Goal: Task Accomplishment & Management: Manage account settings

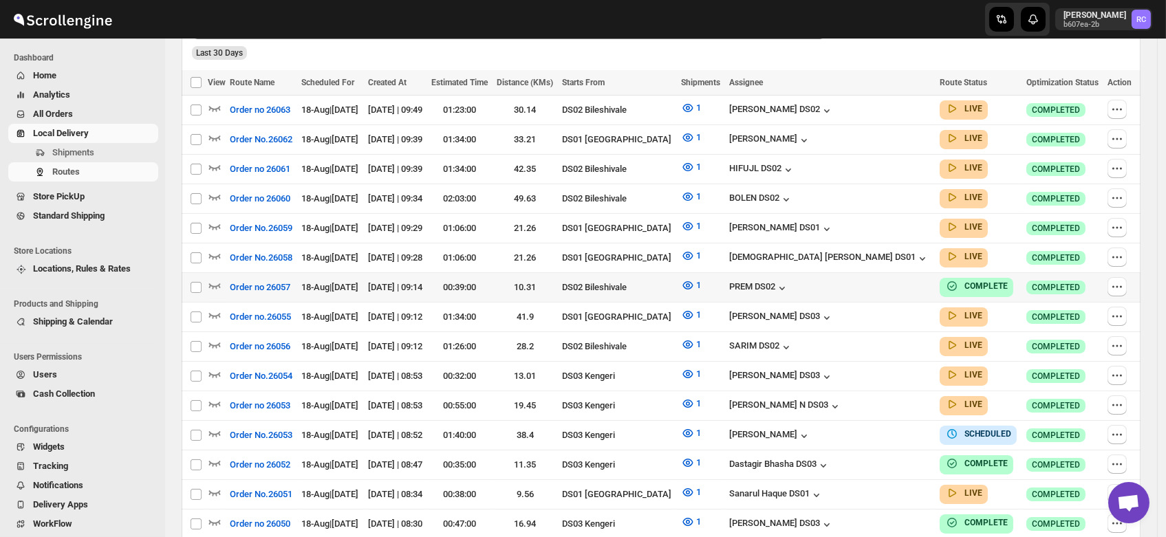
scroll to position [378, 0]
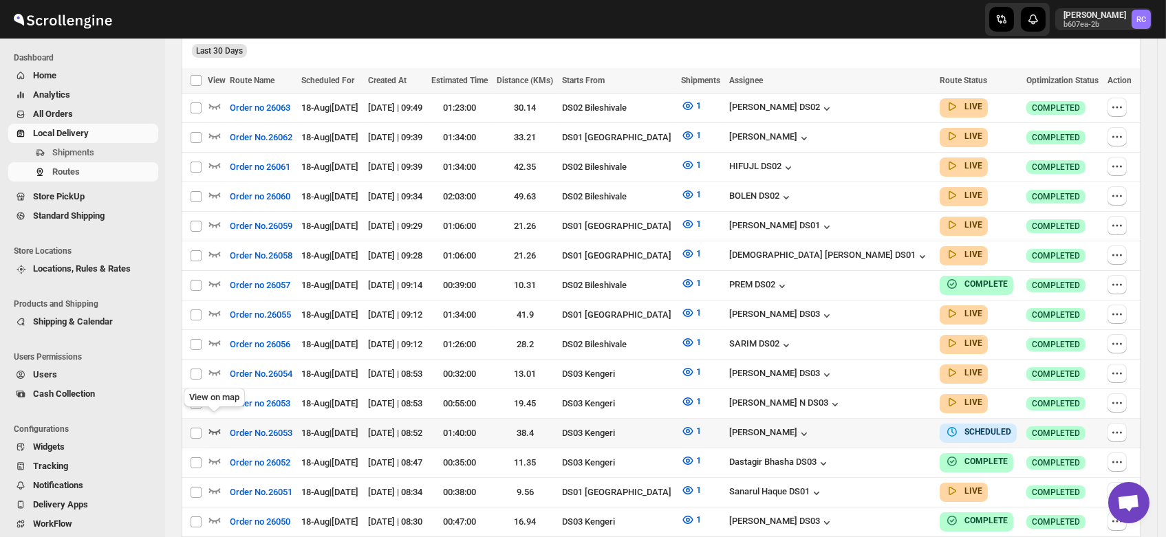
click at [216, 424] on icon "button" at bounding box center [215, 431] width 14 height 14
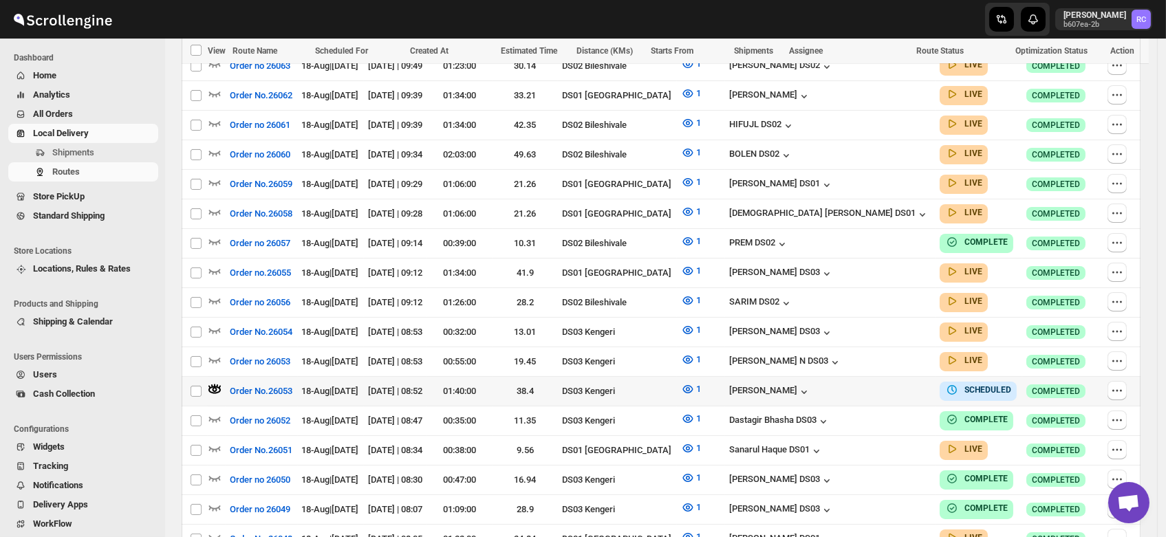
scroll to position [424, 0]
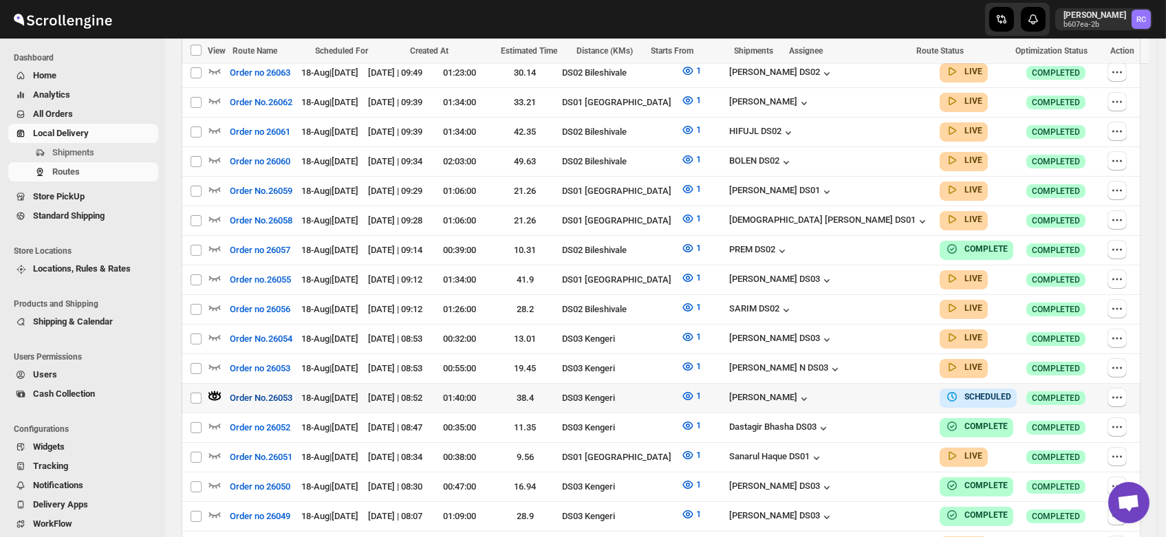
click at [276, 391] on span "Order No.26053" at bounding box center [261, 398] width 63 height 14
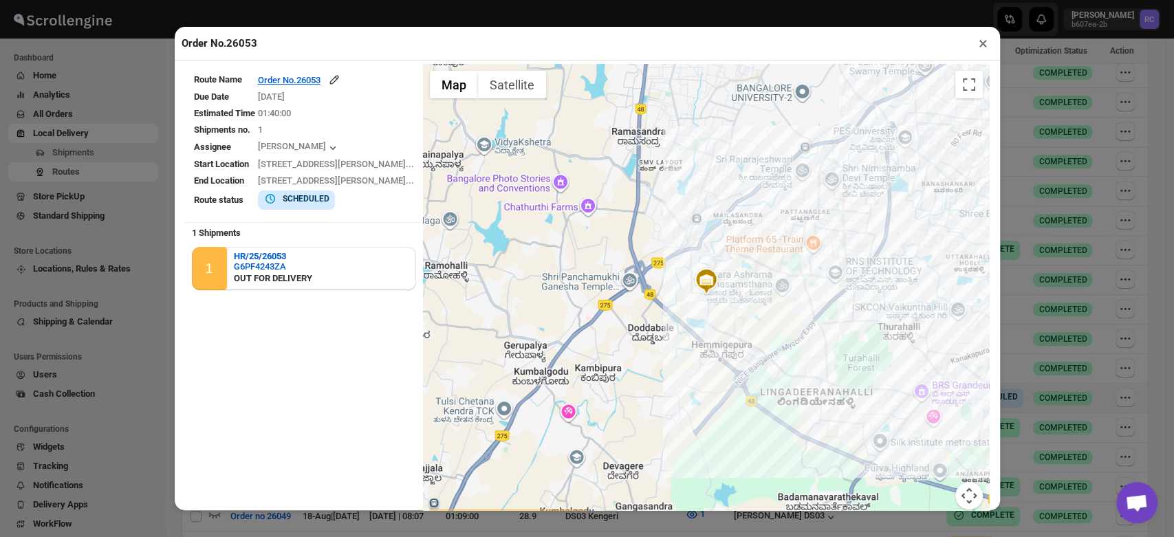
click at [981, 42] on button "×" at bounding box center [983, 43] width 20 height 19
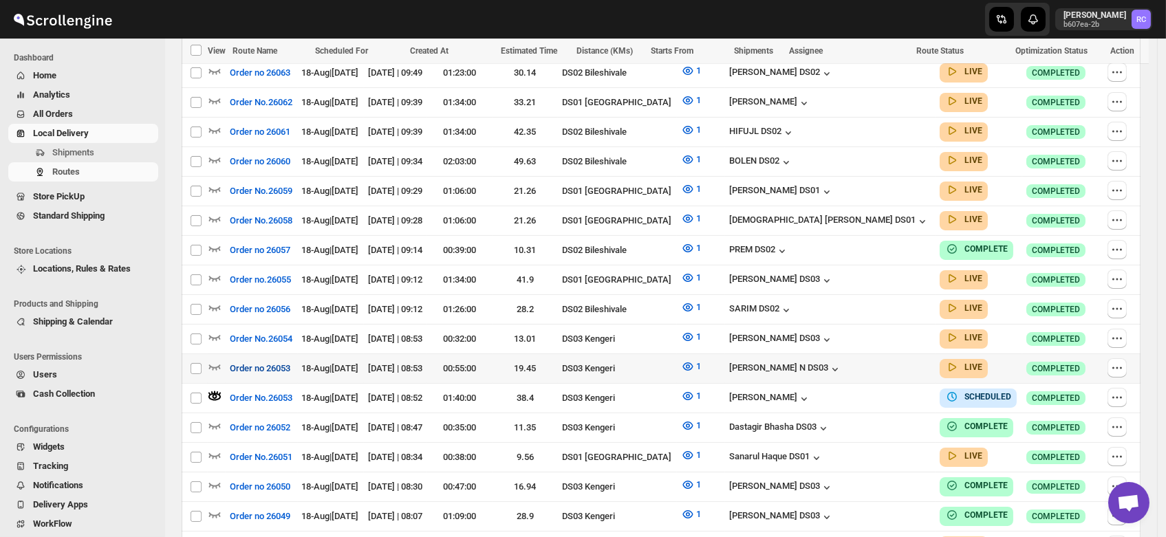
click at [270, 362] on span "Order no 26053" at bounding box center [260, 369] width 61 height 14
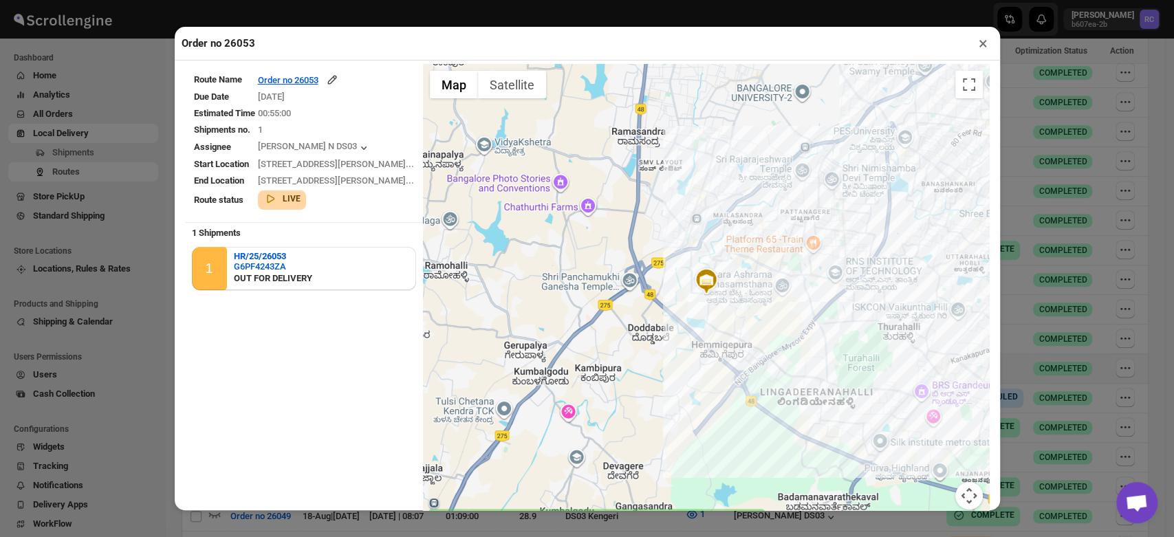
click at [980, 45] on button "×" at bounding box center [983, 43] width 20 height 19
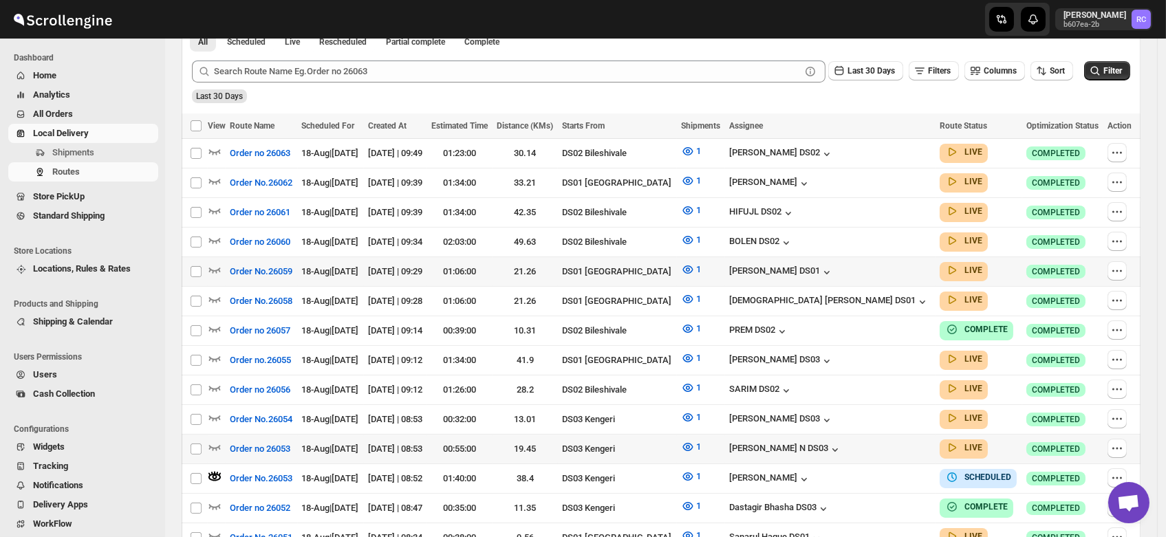
scroll to position [339, 0]
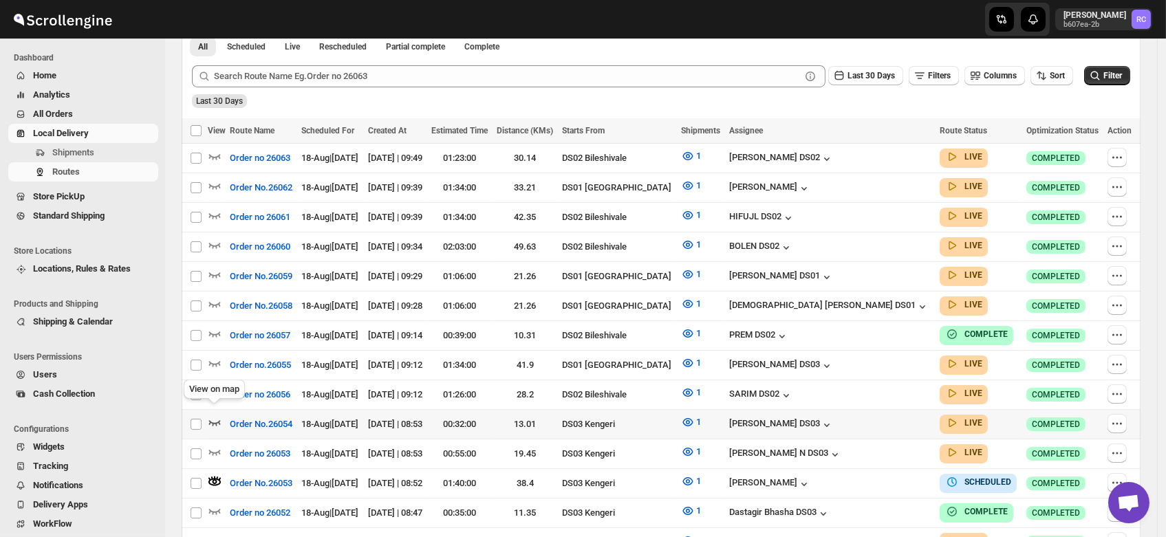
click at [213, 415] on icon "button" at bounding box center [215, 422] width 14 height 14
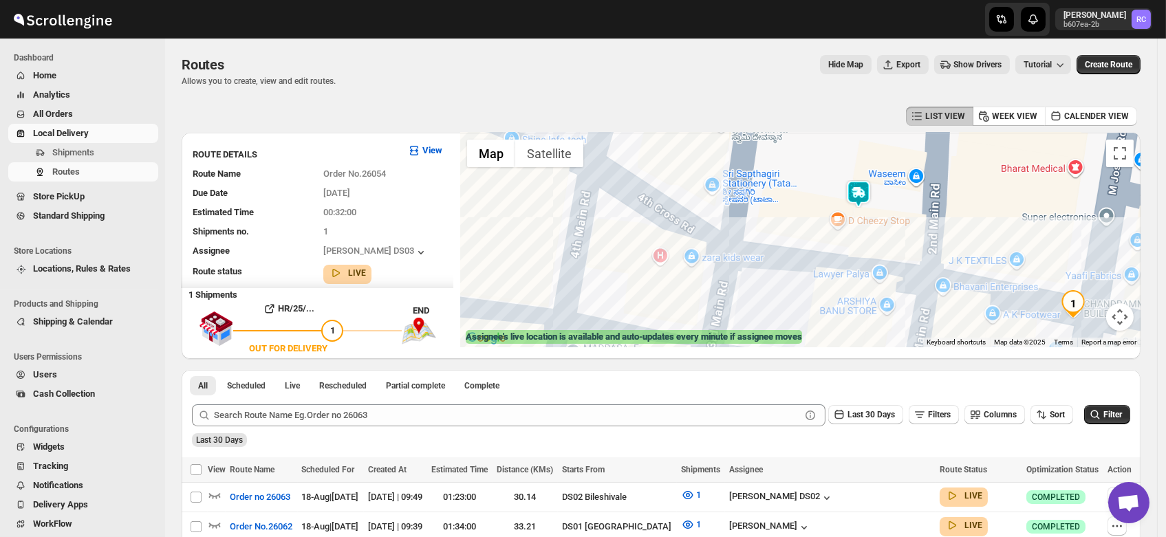
click at [858, 190] on img at bounding box center [859, 194] width 28 height 28
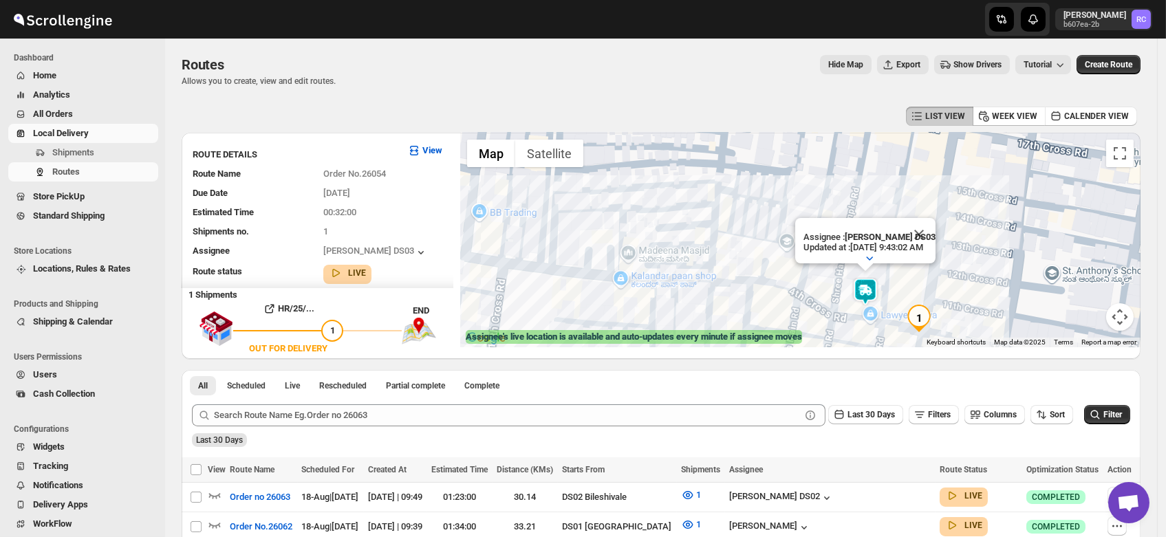
click at [873, 316] on div "Assignee : Joseph Krishna DS03 Updated at : 8/18/2025, 9:43:02 AM Duty mode Dis…" at bounding box center [800, 240] width 680 height 215
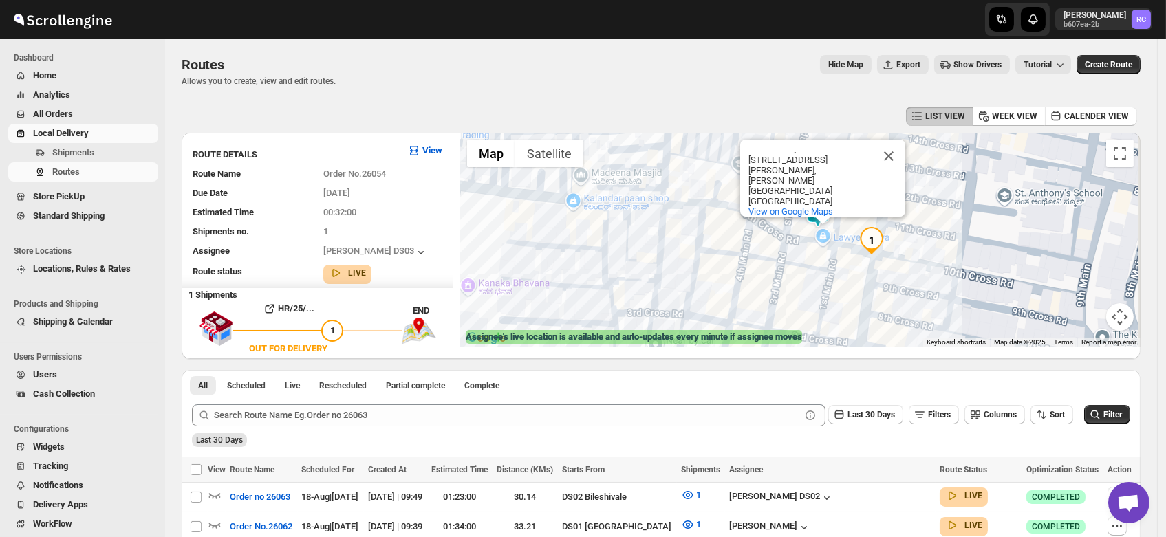
drag, startPoint x: 831, startPoint y: 292, endPoint x: 781, endPoint y: 225, distance: 83.5
click at [781, 225] on div "Lawyer Palya Lawyer Palya 630, 4th Cross Rd Ahmed Nagar, Deepanjali Nagar Benga…" at bounding box center [800, 240] width 680 height 215
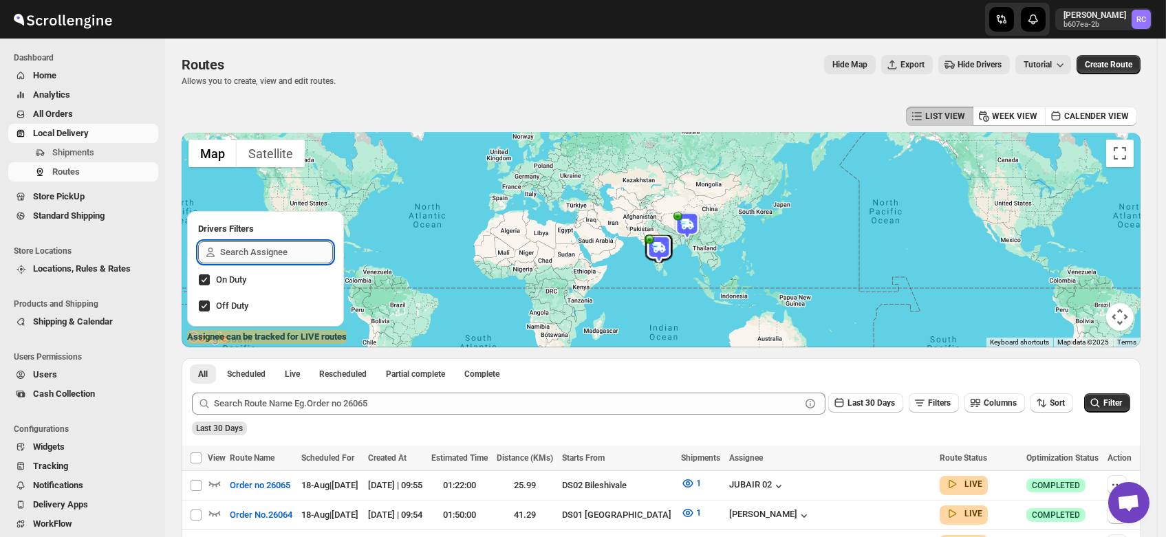
click at [241, 252] on input "text" at bounding box center [276, 252] width 113 height 22
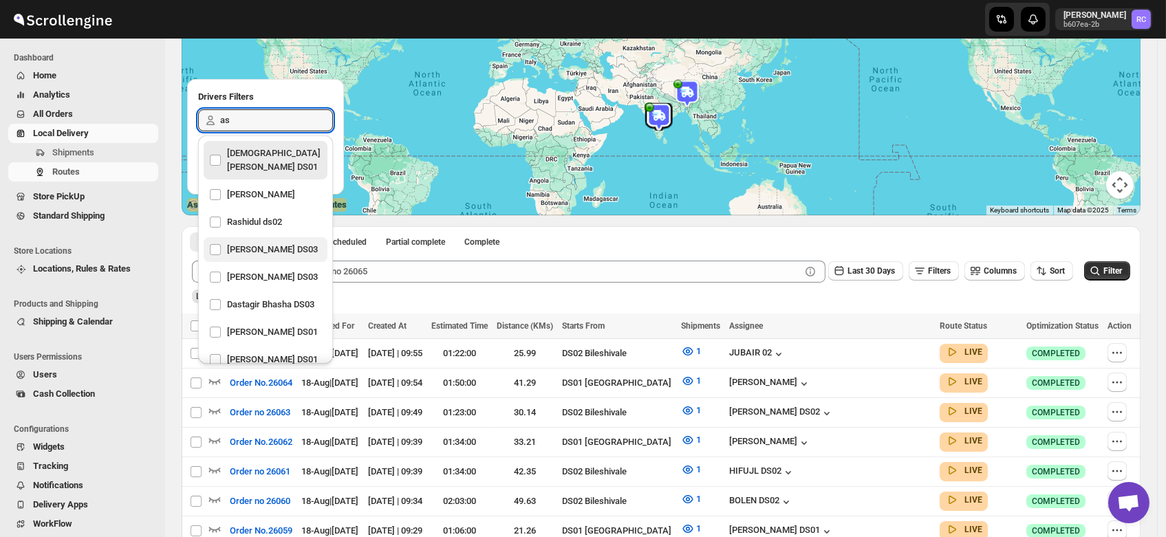
scroll to position [133, 0]
type input "as"
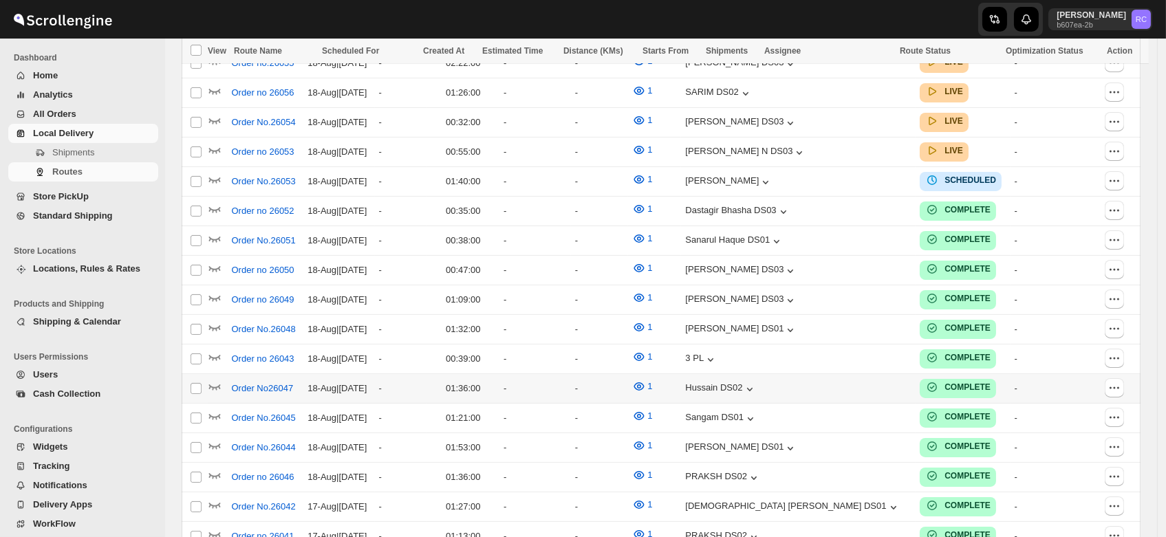
scroll to position [759, 0]
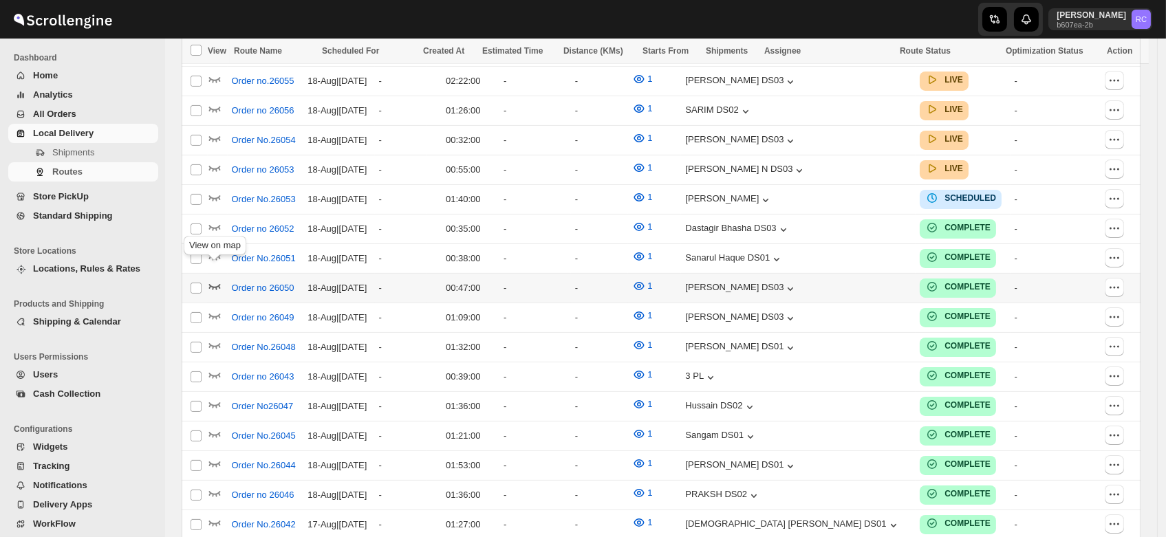
click at [216, 285] on icon "button" at bounding box center [215, 288] width 12 height 6
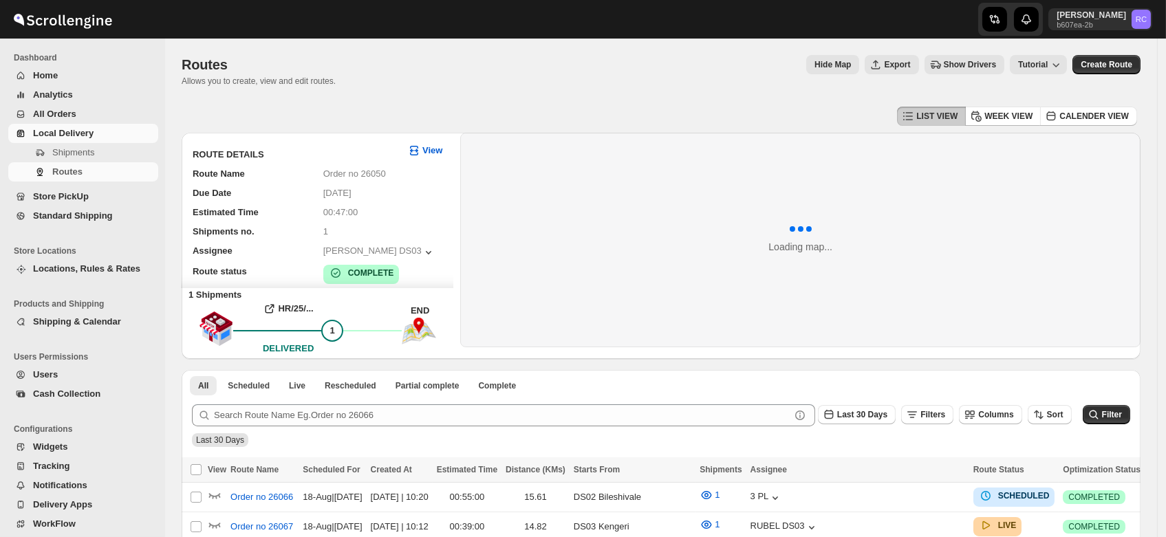
scroll to position [0, 0]
